Goal: Task Accomplishment & Management: Manage account settings

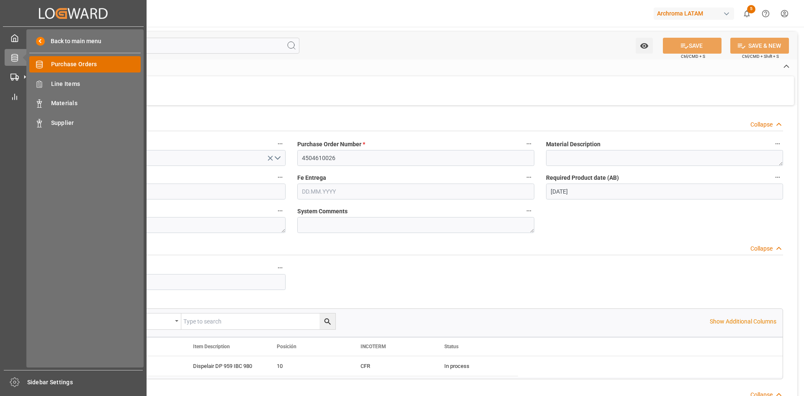
scroll to position [545, 0]
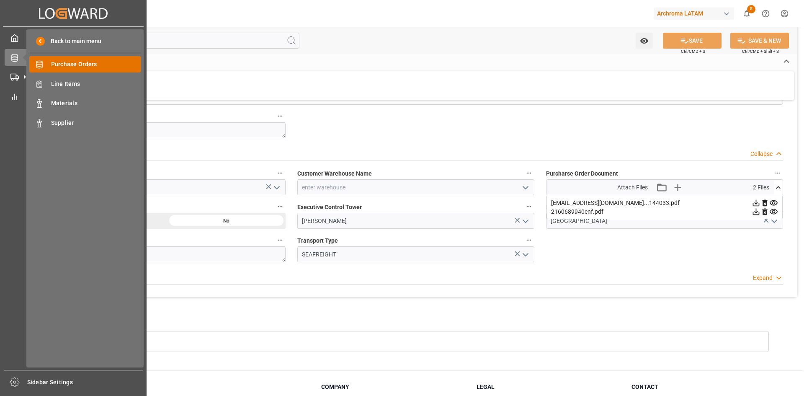
click at [79, 67] on span "Purchase Orders" at bounding box center [96, 64] width 90 height 9
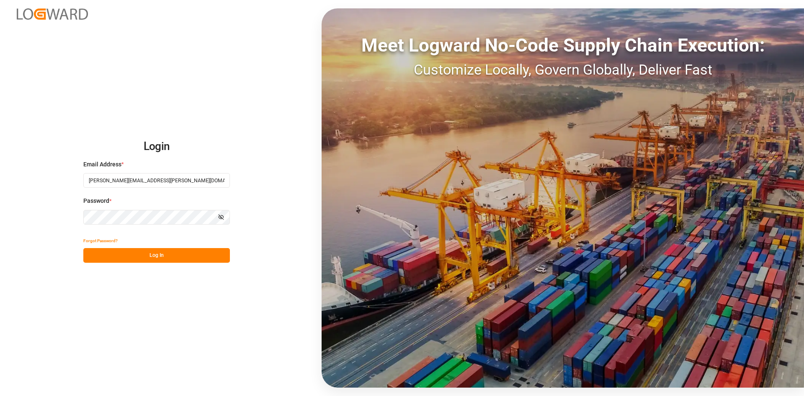
click at [221, 255] on button "Log In" at bounding box center [156, 255] width 147 height 15
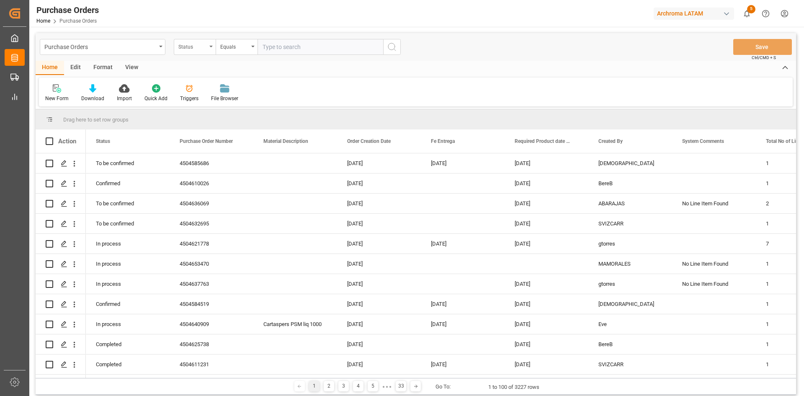
click at [209, 44] on div "Status" at bounding box center [195, 47] width 42 height 16
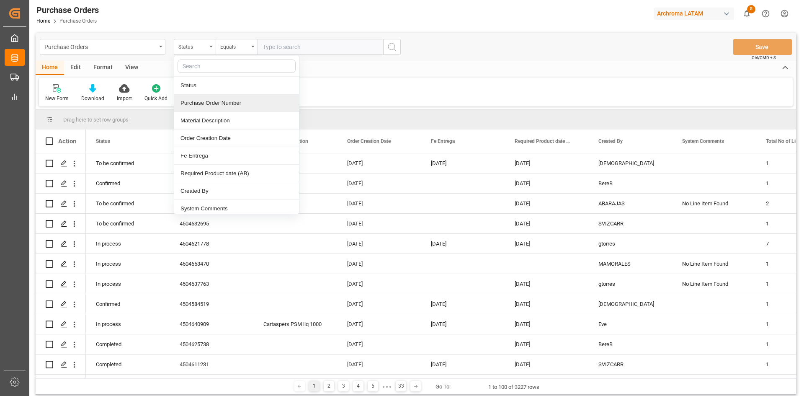
click at [239, 106] on div "Purchase Order Number" at bounding box center [236, 103] width 125 height 18
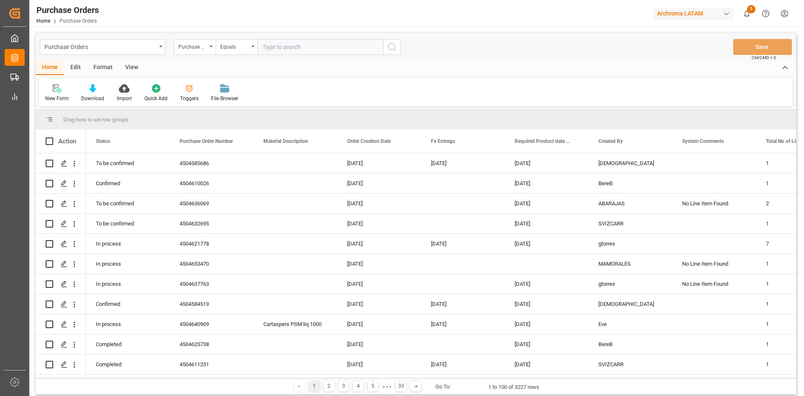
click at [293, 52] on input "text" at bounding box center [321, 47] width 126 height 16
paste input "4504655509"
type input "4504655509"
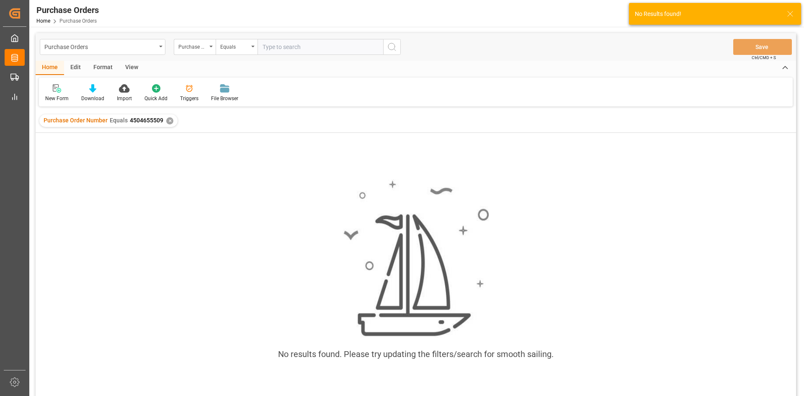
click at [170, 123] on div "✕" at bounding box center [169, 120] width 7 height 7
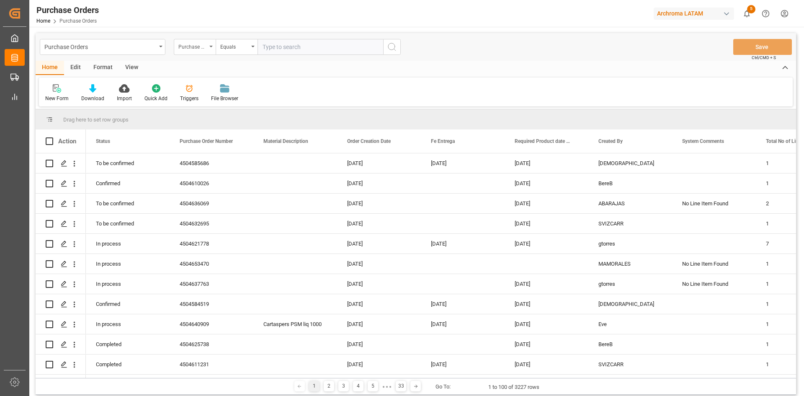
click at [192, 44] on div "Purchase Order Number" at bounding box center [192, 46] width 28 height 10
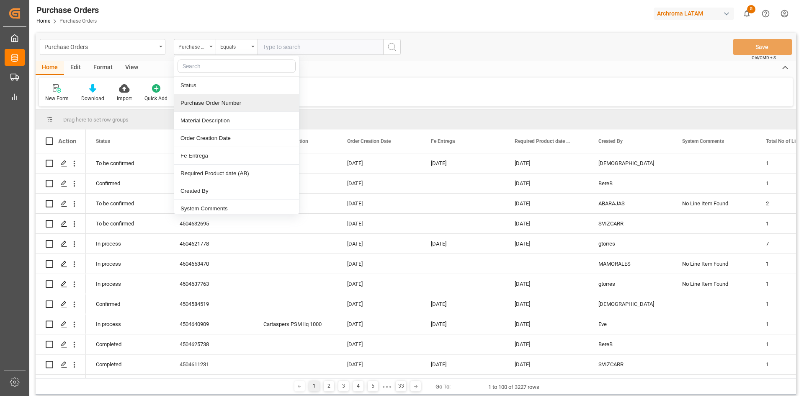
drag, startPoint x: 239, startPoint y: 102, endPoint x: 281, endPoint y: 51, distance: 66.4
click at [240, 102] on div "Purchase Order Number" at bounding box center [236, 103] width 125 height 18
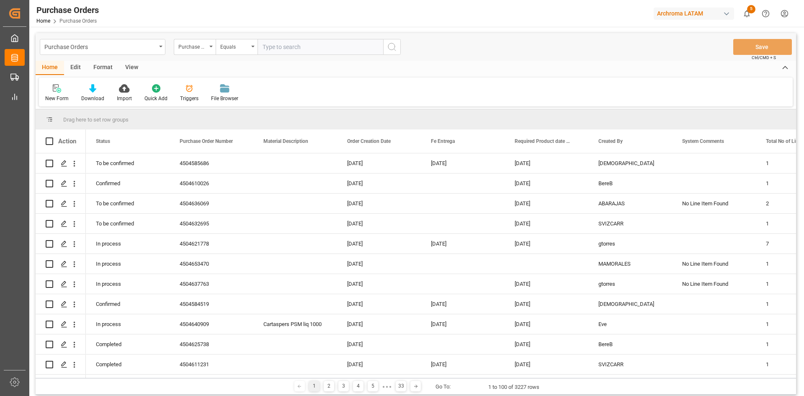
click at [290, 45] on input "text" at bounding box center [321, 47] width 126 height 16
paste input "4504615224"
type input "4504615224"
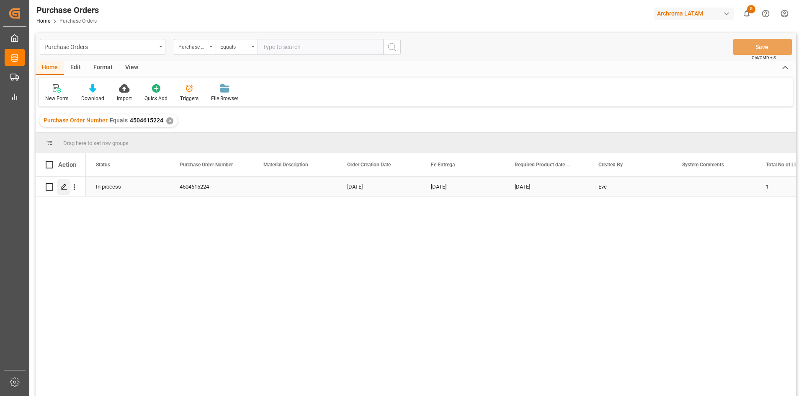
click at [66, 189] on icon "Press SPACE to select this row." at bounding box center [64, 187] width 7 height 7
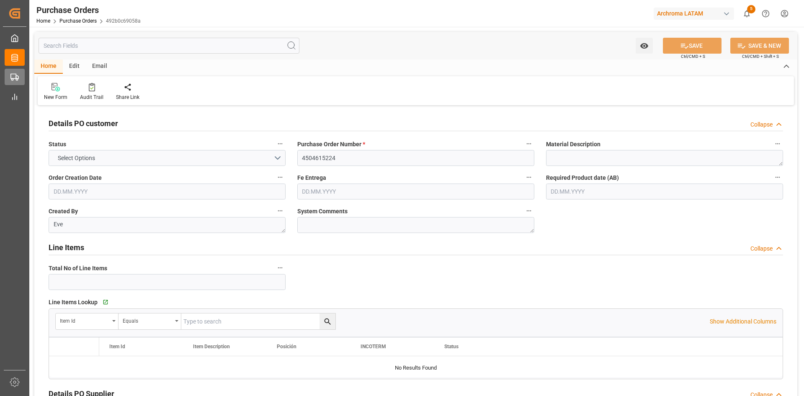
type input "1"
type input "[DATE]"
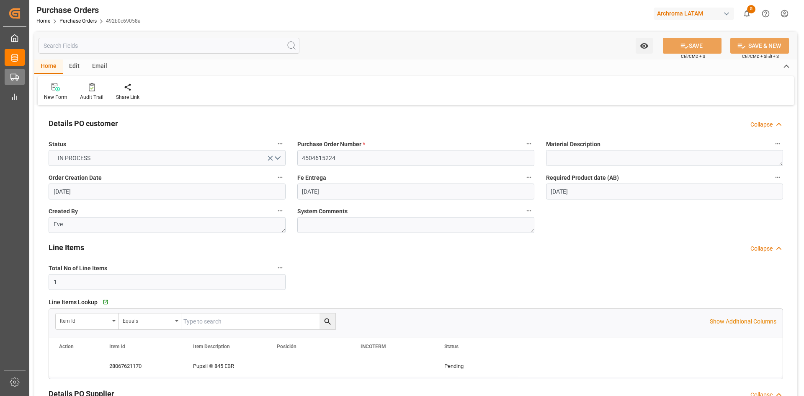
type input "[DATE]"
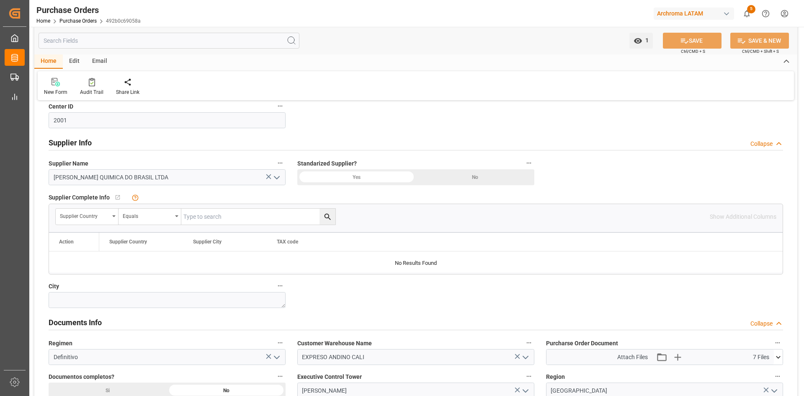
scroll to position [461, 0]
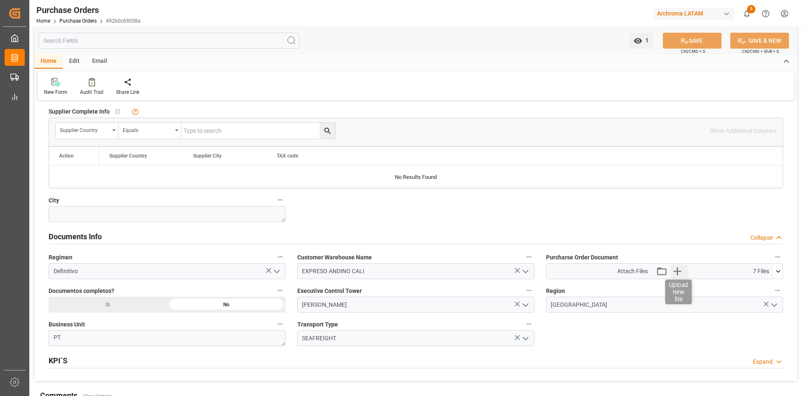
click at [677, 271] on icon "button" at bounding box center [678, 271] width 8 height 8
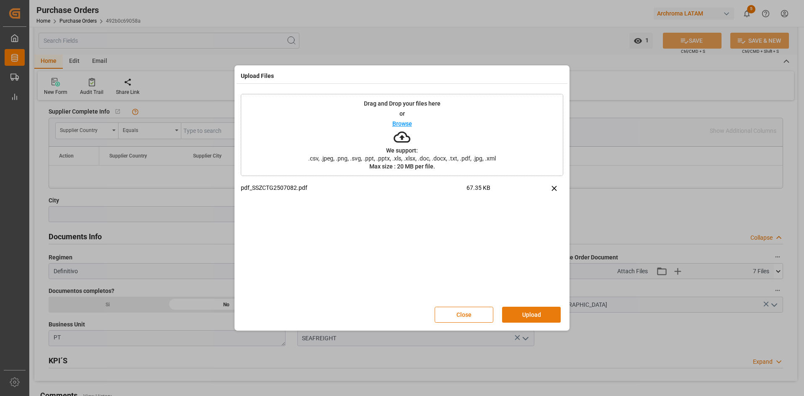
click at [532, 309] on button "Upload" at bounding box center [531, 315] width 59 height 16
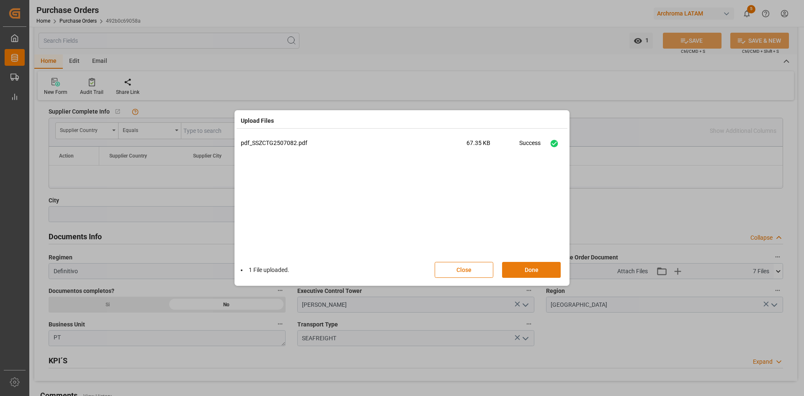
click at [545, 266] on button "Done" at bounding box center [531, 270] width 59 height 16
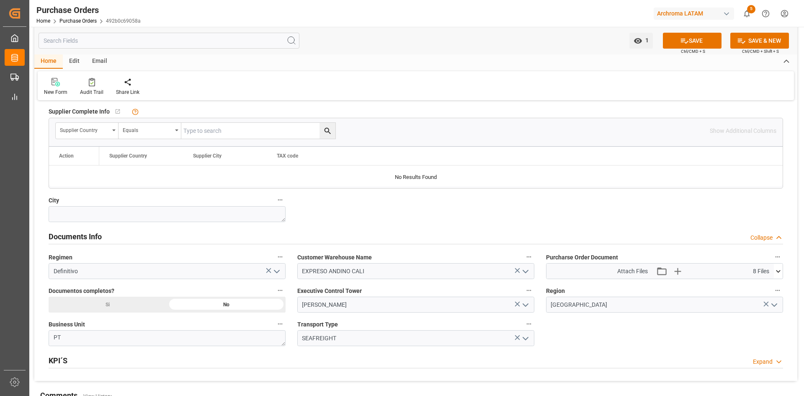
click at [773, 271] on div "Attach Files Attach existing file Upload new file 8 Files" at bounding box center [661, 271] width 228 height 15
click at [778, 271] on icon at bounding box center [778, 271] width 5 height 3
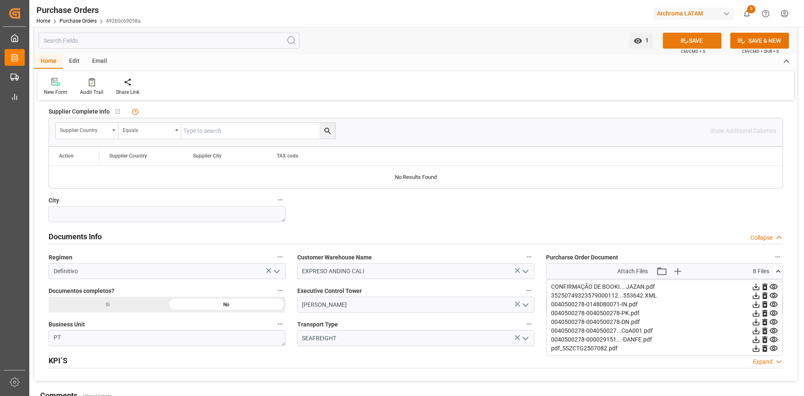
click at [682, 36] on icon at bounding box center [684, 40] width 9 height 9
